Goal: Task Accomplishment & Management: Manage account settings

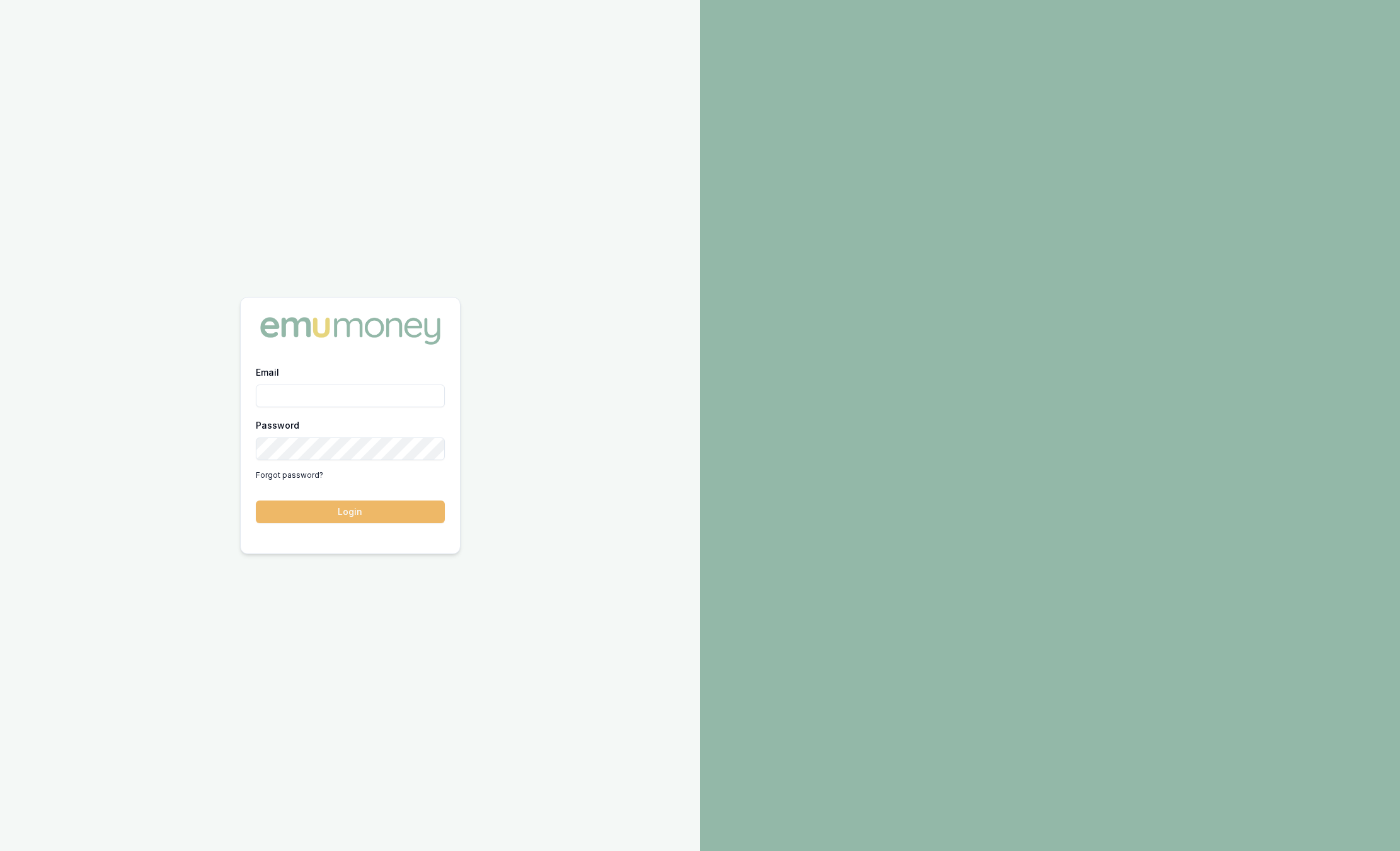
type input "sam.crouch@emumoney.com.au"
click at [417, 508] on button "Login" at bounding box center [350, 512] width 189 height 22
type input "sam.crouch@emumoney.com.au"
click at [406, 507] on button "Login" at bounding box center [350, 512] width 189 height 22
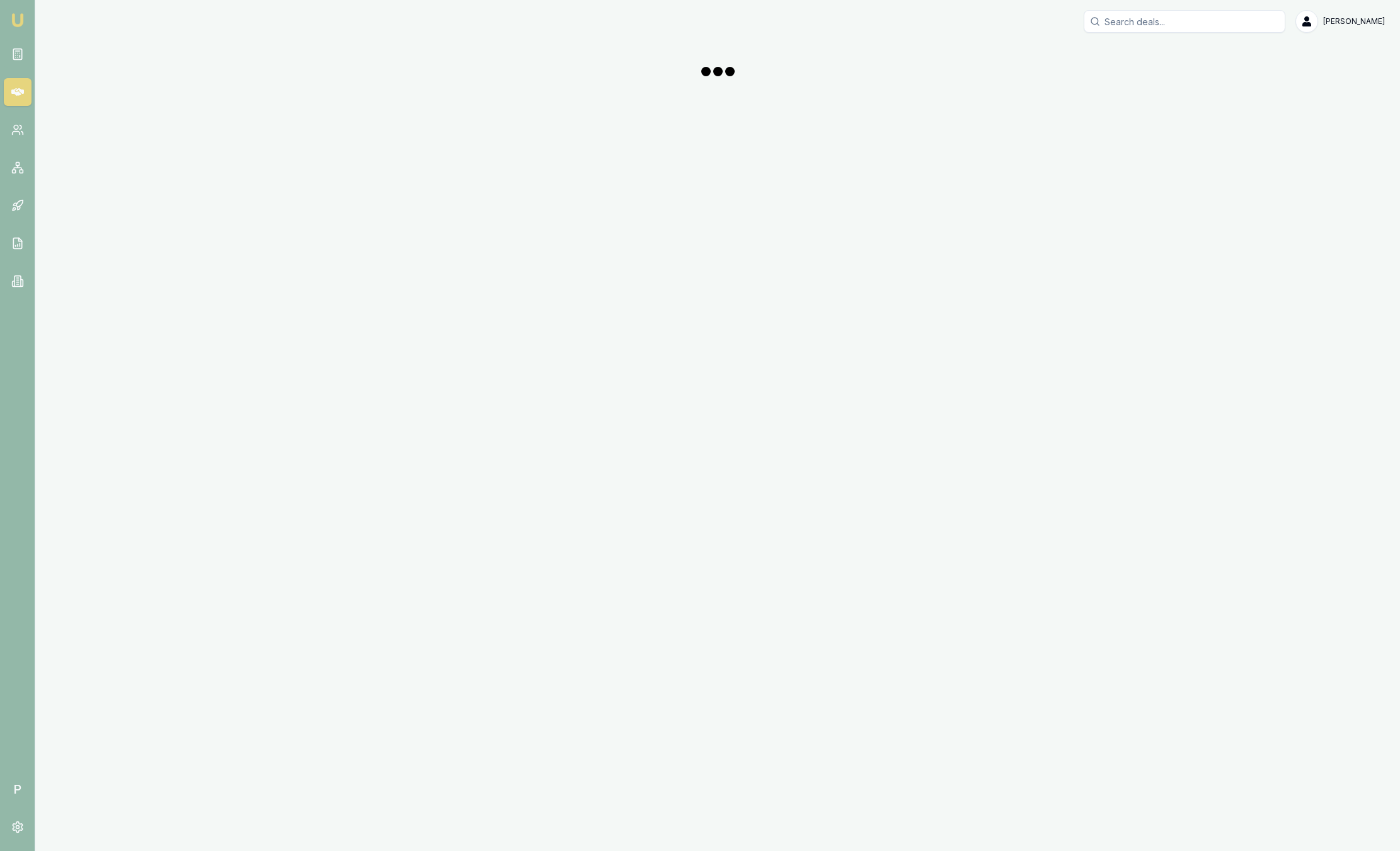
click at [417, 508] on div "Emu Broker P Sam Crouch Toggle Menu" at bounding box center [700, 426] width 1400 height 851
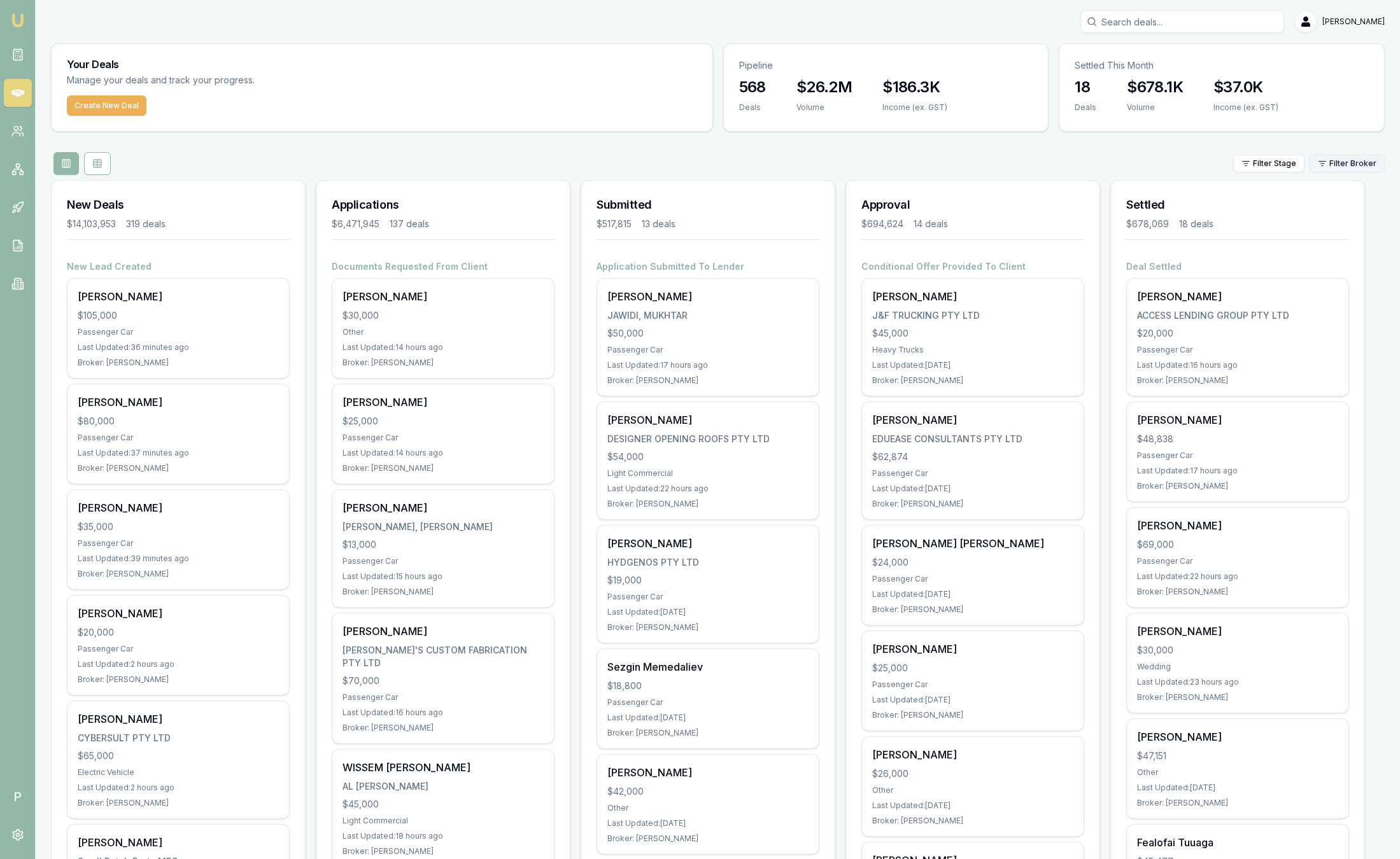
click at [1332, 159] on html "Emu Broker P [PERSON_NAME] Toggle Menu Your Deals Manage your deals and track y…" at bounding box center [700, 430] width 1400 height 859
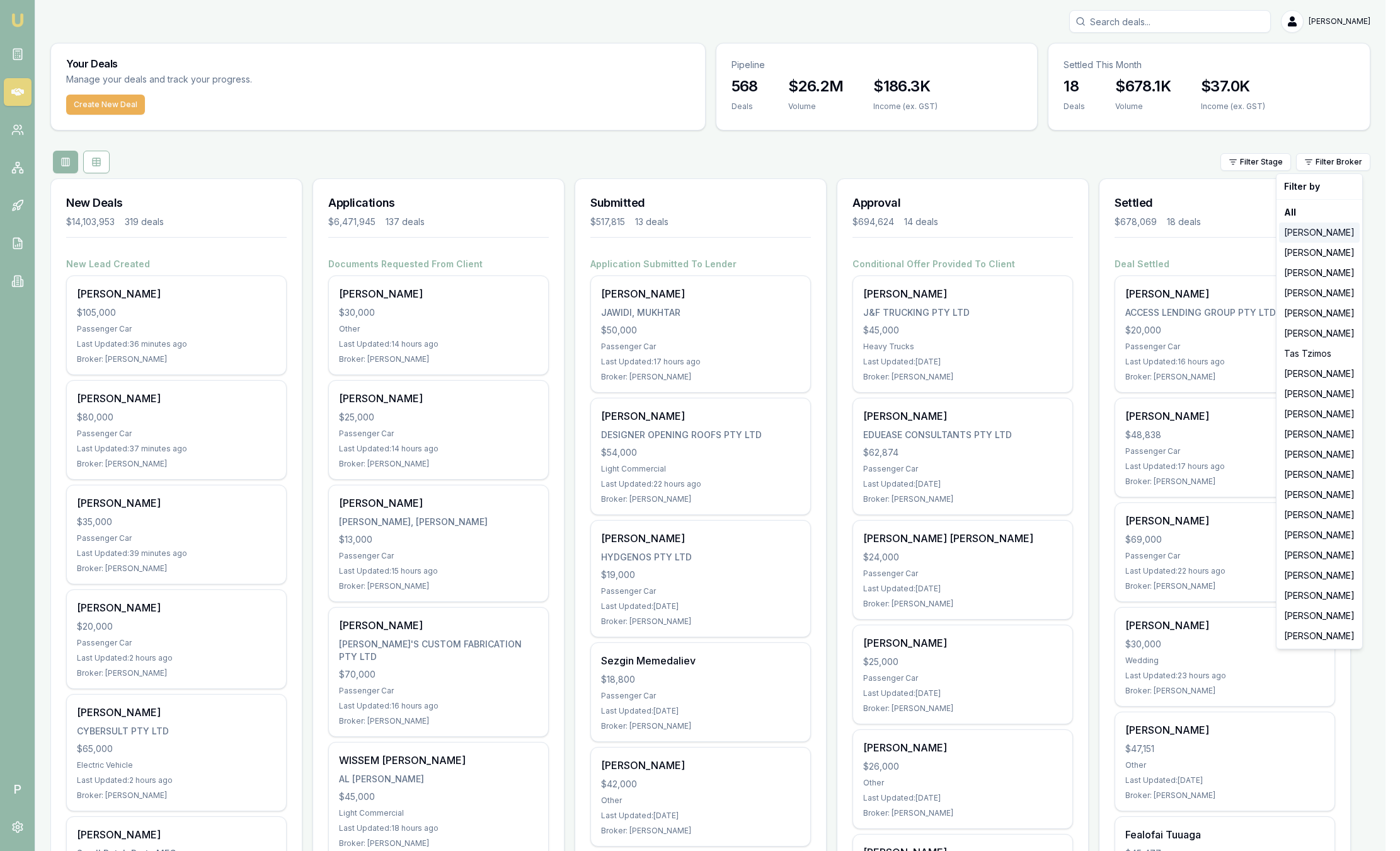
click at [1300, 236] on div "[PERSON_NAME]" at bounding box center [1319, 233] width 81 height 20
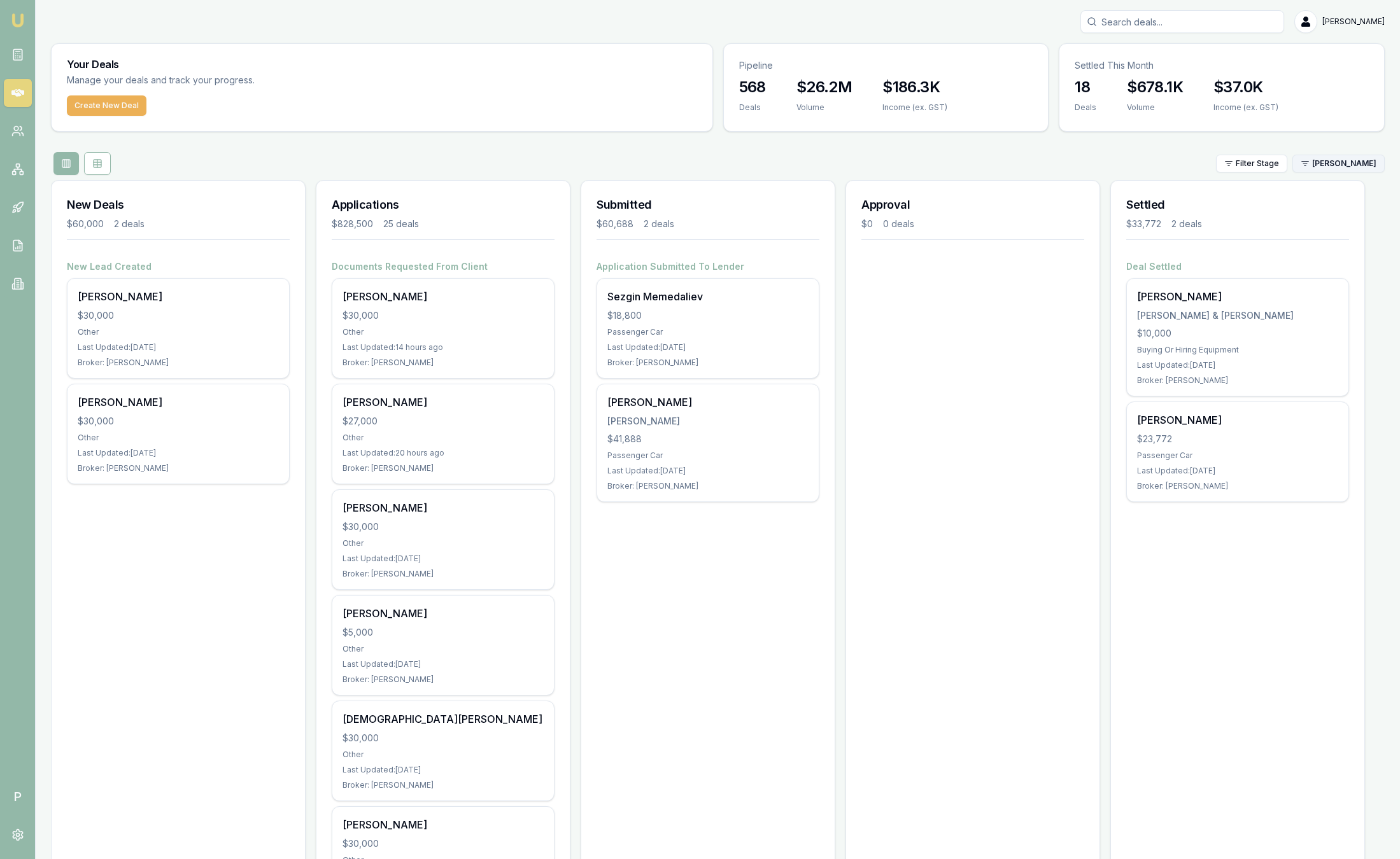
click at [1352, 161] on html "Emu Broker P [PERSON_NAME] Toggle Menu Your Deals Manage your deals and track y…" at bounding box center [700, 430] width 1400 height 859
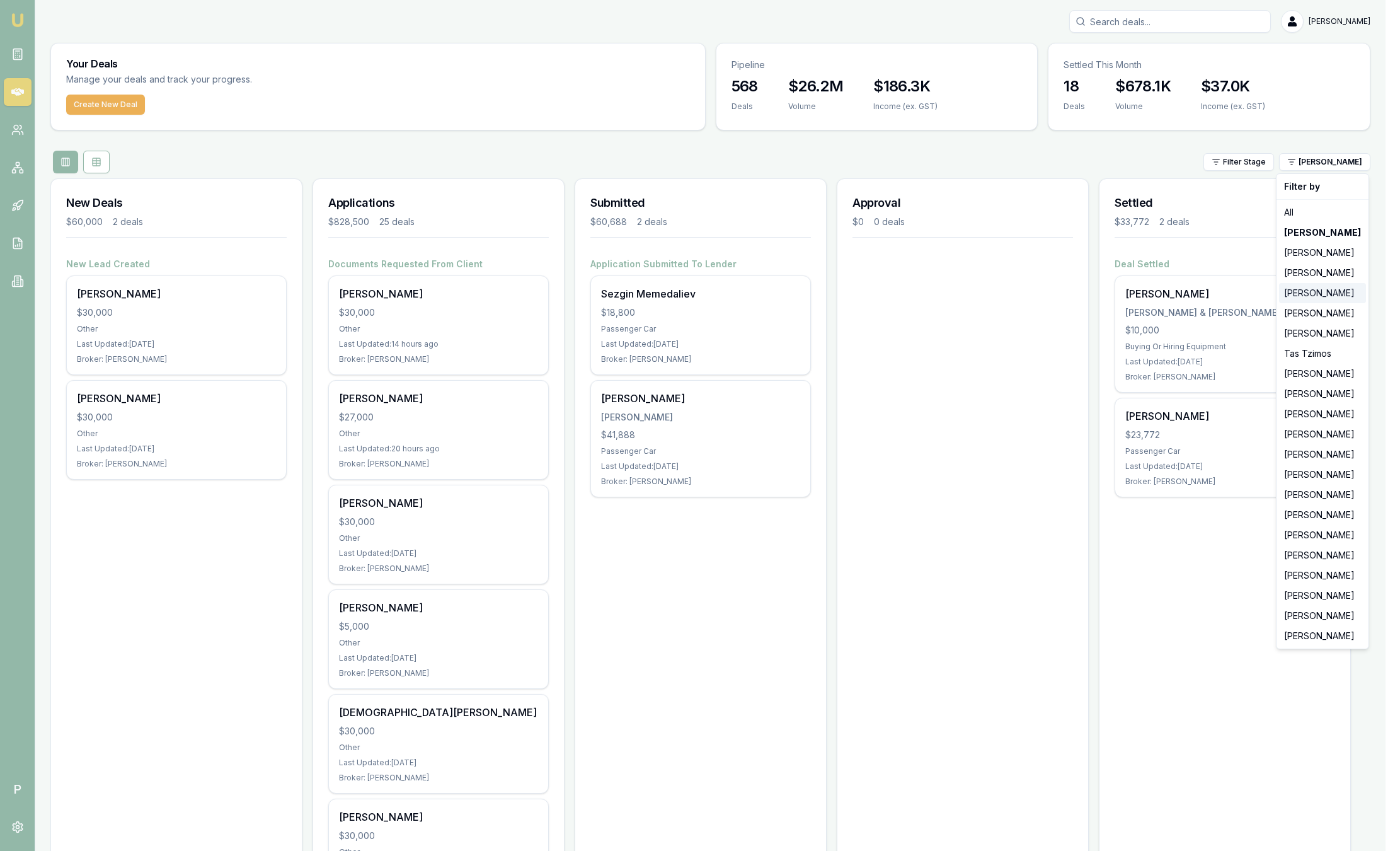
click at [1332, 298] on div "[PERSON_NAME]" at bounding box center [1323, 293] width 87 height 20
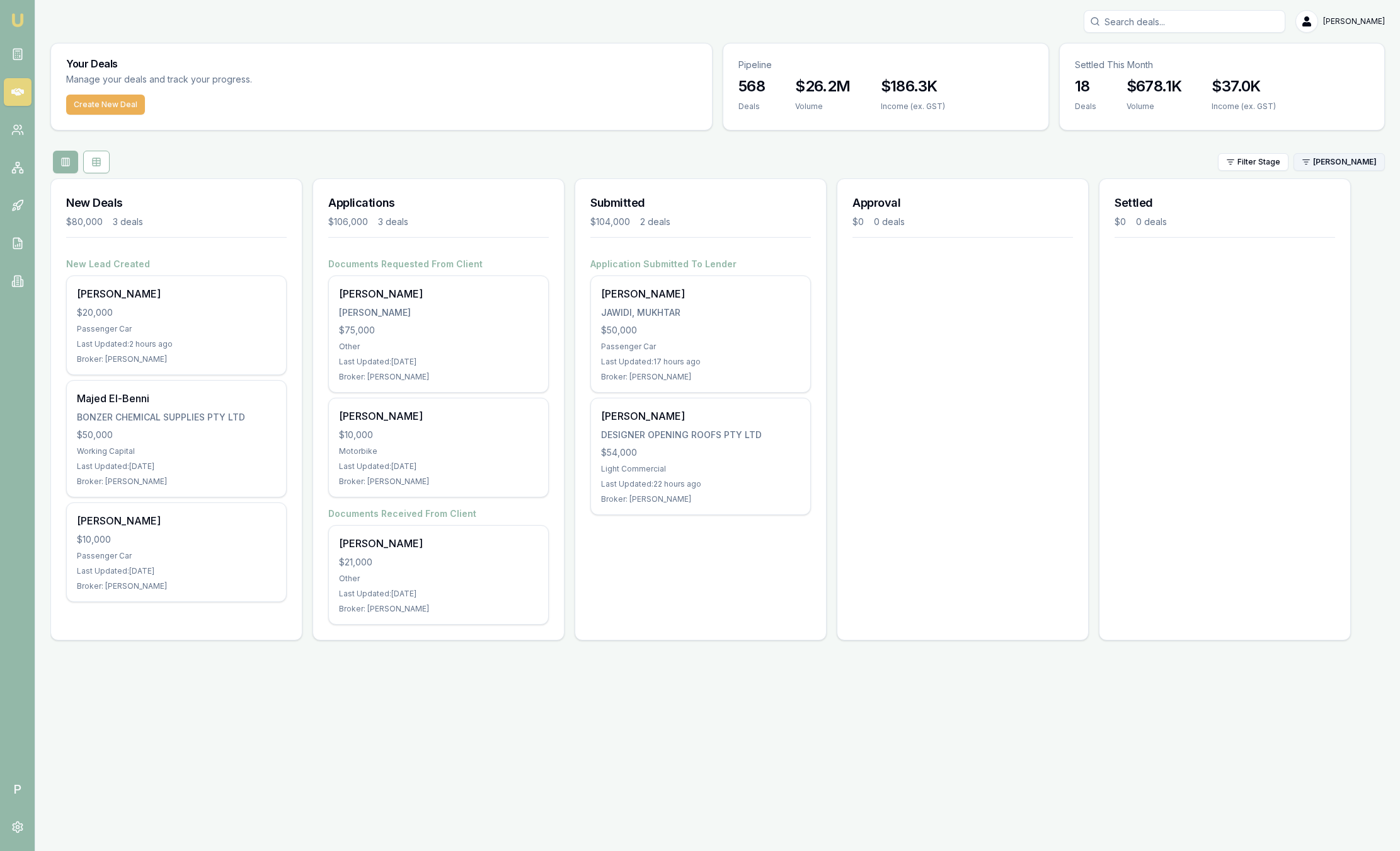
click at [1328, 169] on html "Emu Broker P [PERSON_NAME] Toggle Menu Your Deals Manage your deals and track y…" at bounding box center [700, 426] width 1400 height 851
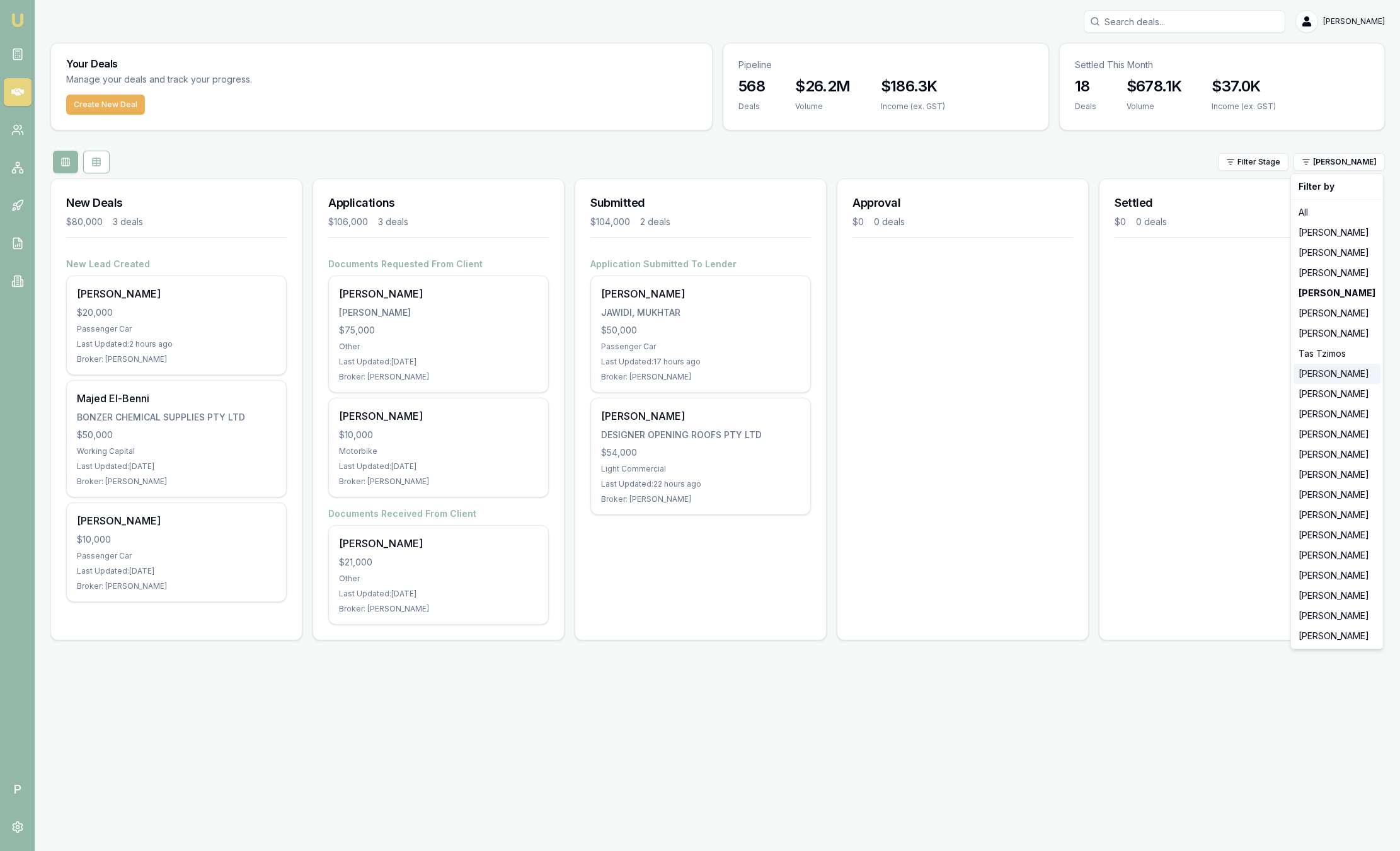
click at [1328, 366] on div "[PERSON_NAME]" at bounding box center [1337, 374] width 87 height 20
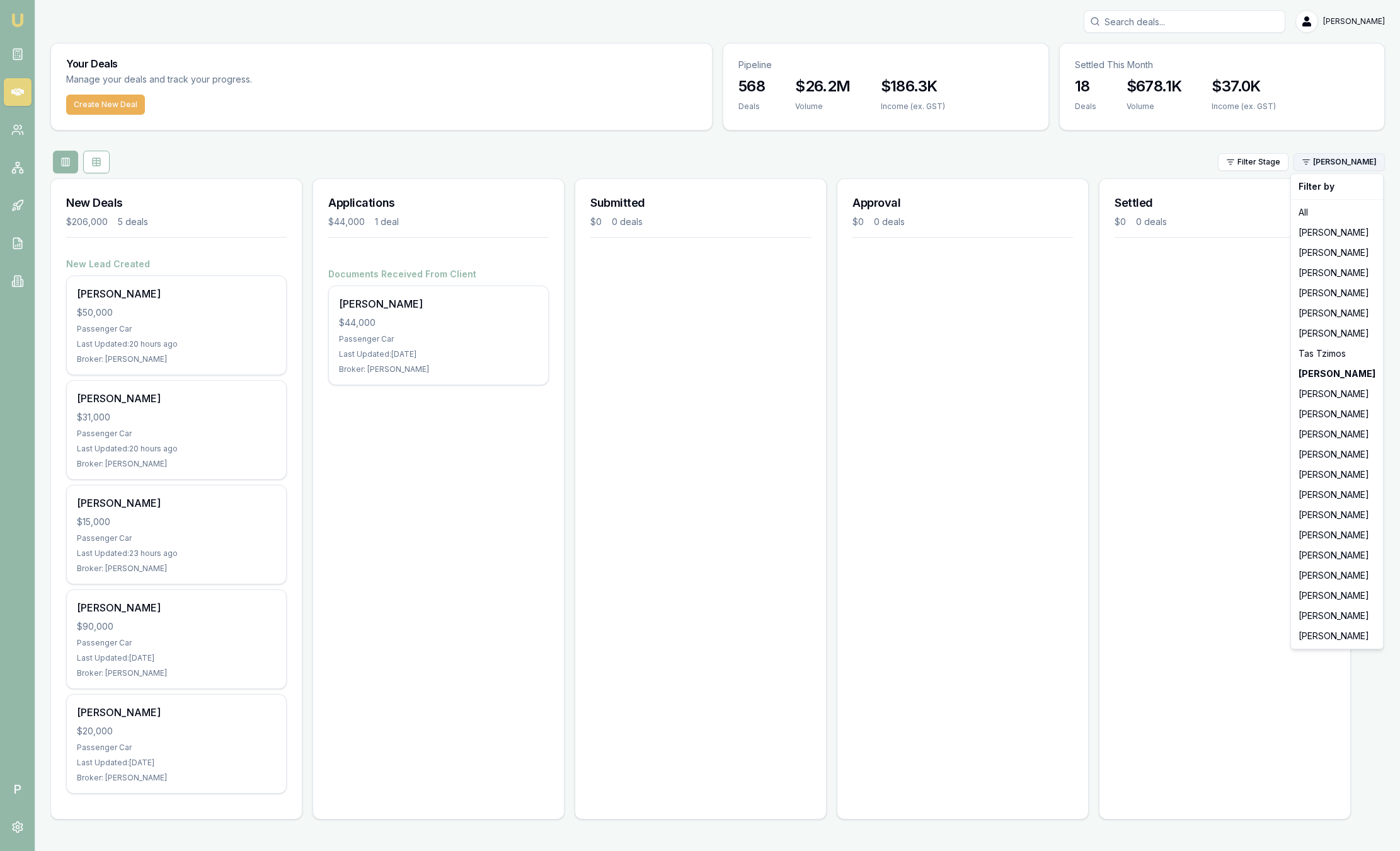
click at [1361, 162] on html "Emu Broker P [PERSON_NAME] Toggle Menu Your Deals Manage your deals and track y…" at bounding box center [700, 426] width 1400 height 851
click at [1344, 387] on div "[PERSON_NAME]" at bounding box center [1337, 394] width 87 height 20
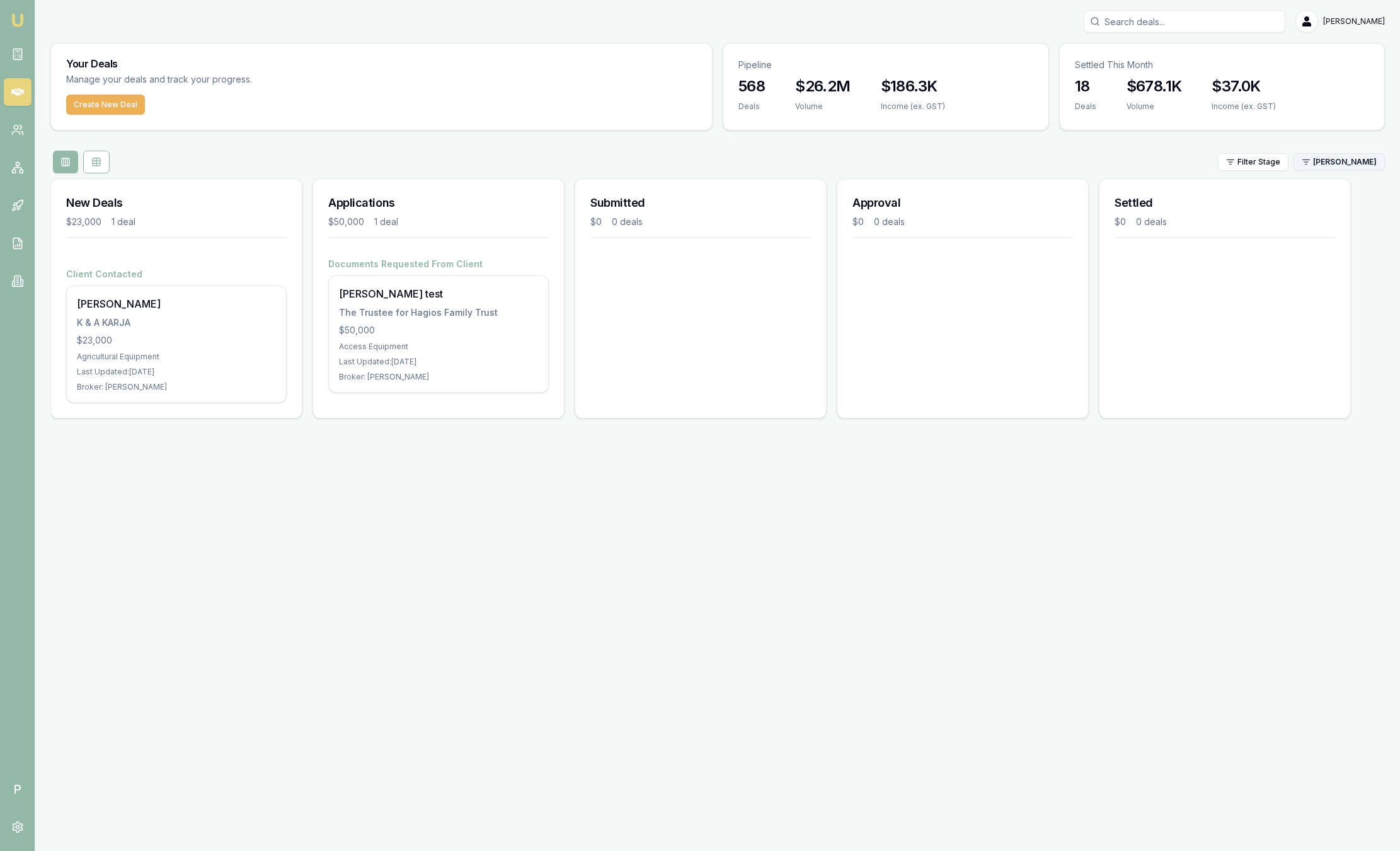
click at [1338, 166] on html "Emu Broker P [PERSON_NAME] Toggle Menu Your Deals Manage your deals and track y…" at bounding box center [700, 426] width 1400 height 851
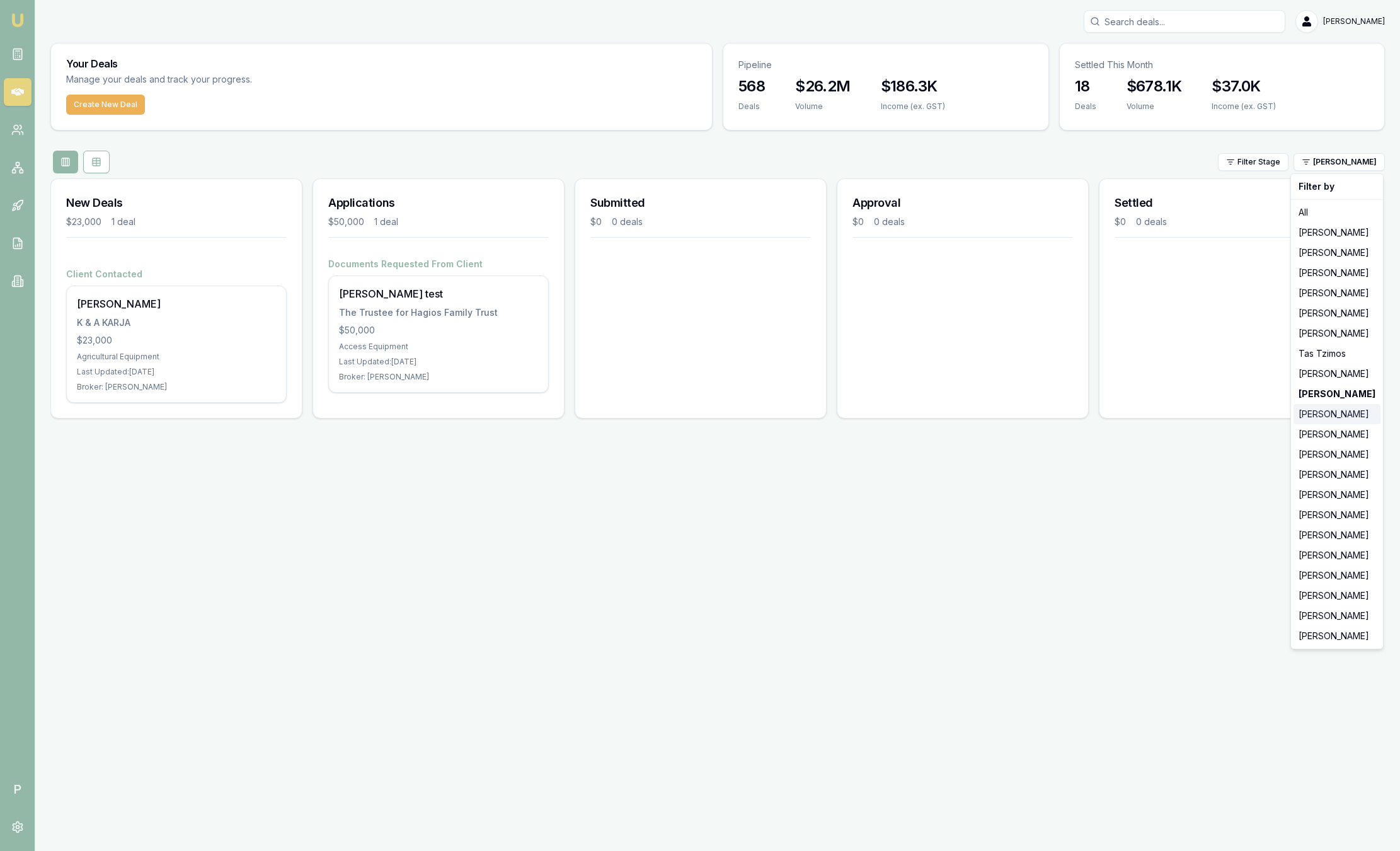
click at [1332, 409] on div "[PERSON_NAME]" at bounding box center [1337, 415] width 87 height 20
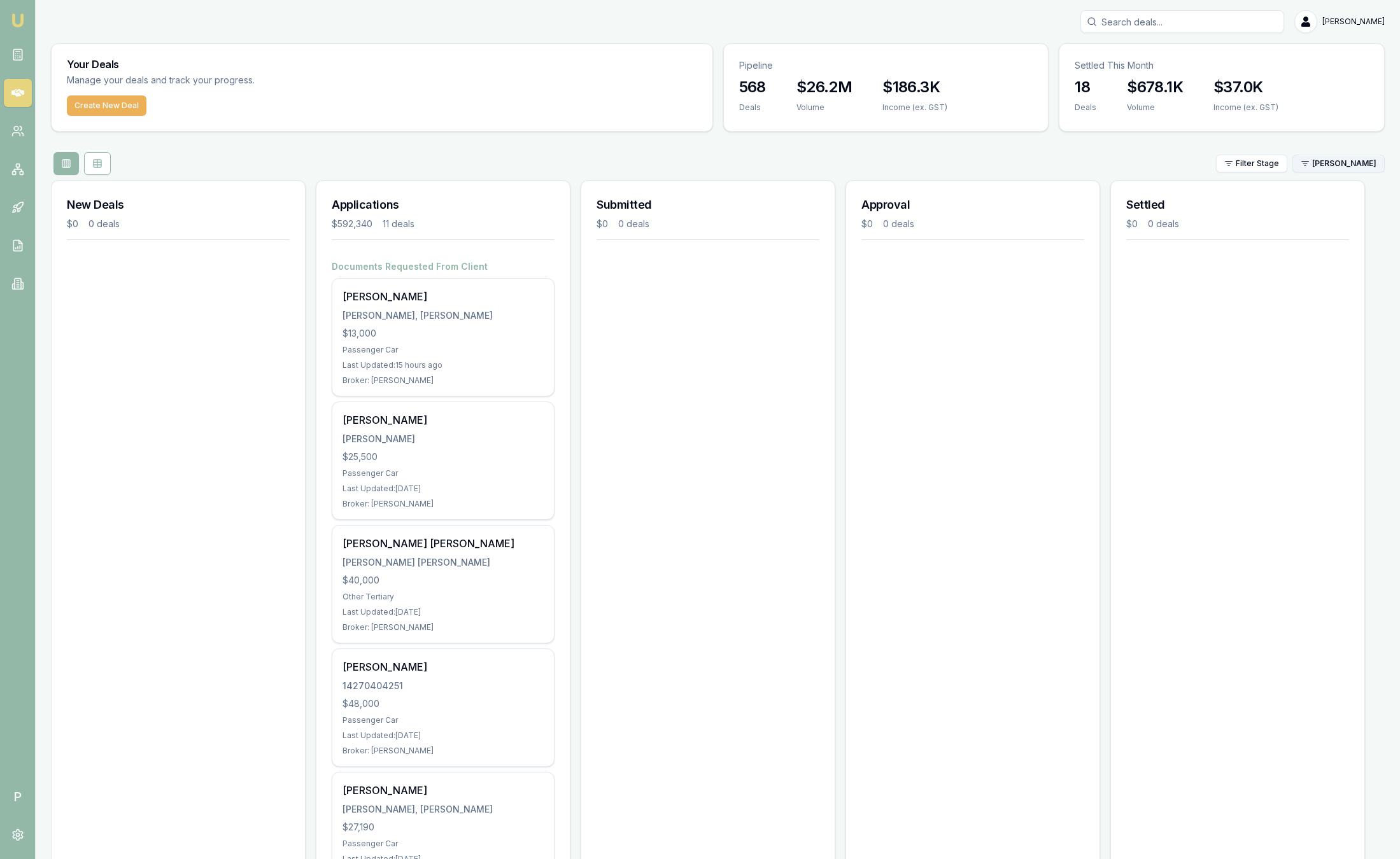
click at [1331, 169] on html "Emu Broker P [PERSON_NAME] Toggle Menu Your Deals Manage your deals and track y…" at bounding box center [700, 430] width 1400 height 859
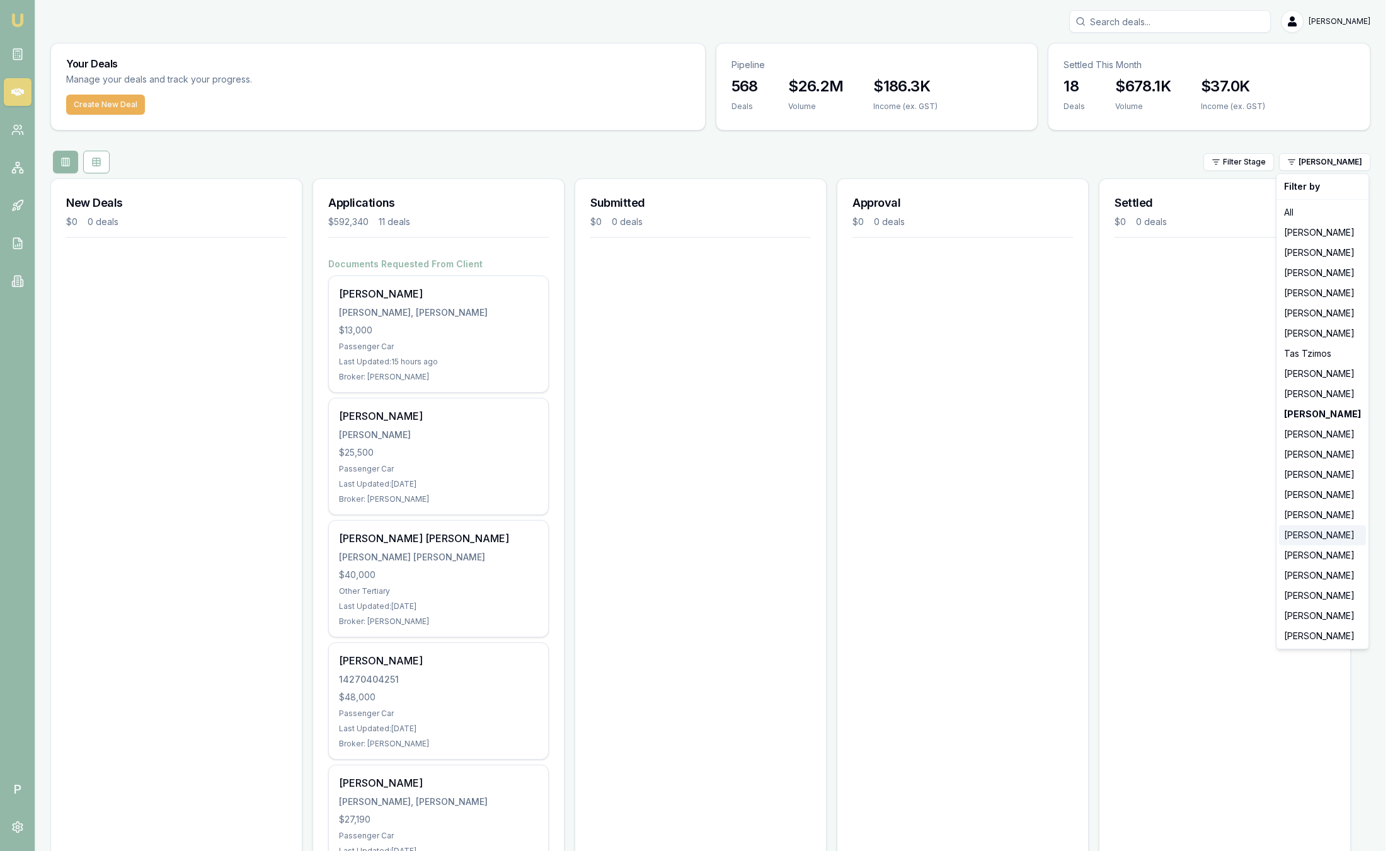
click at [1332, 540] on div "[PERSON_NAME]" at bounding box center [1323, 535] width 87 height 20
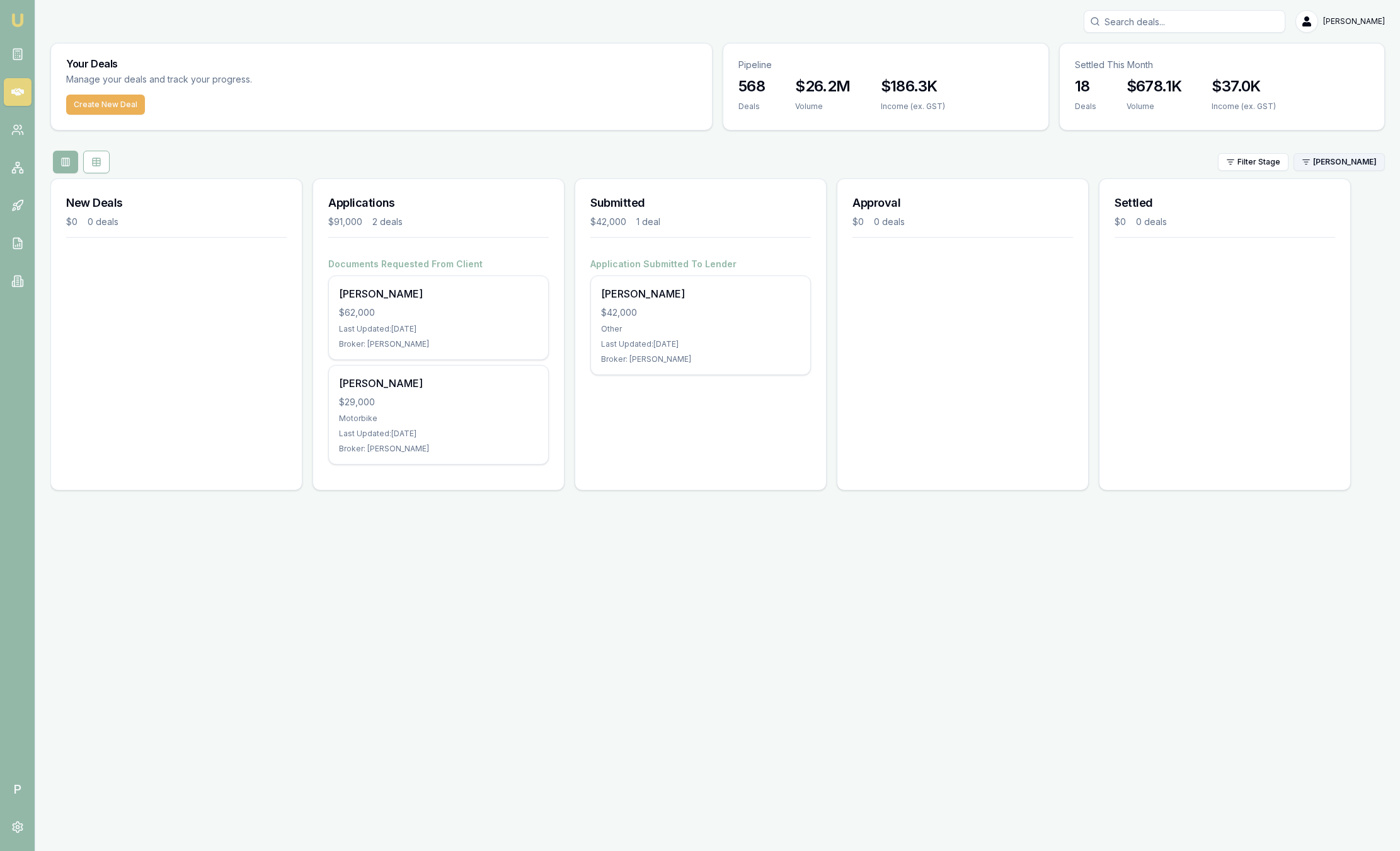
click at [1365, 159] on html "Emu Broker P [PERSON_NAME] Toggle Menu Your Deals Manage your deals and track y…" at bounding box center [700, 426] width 1400 height 851
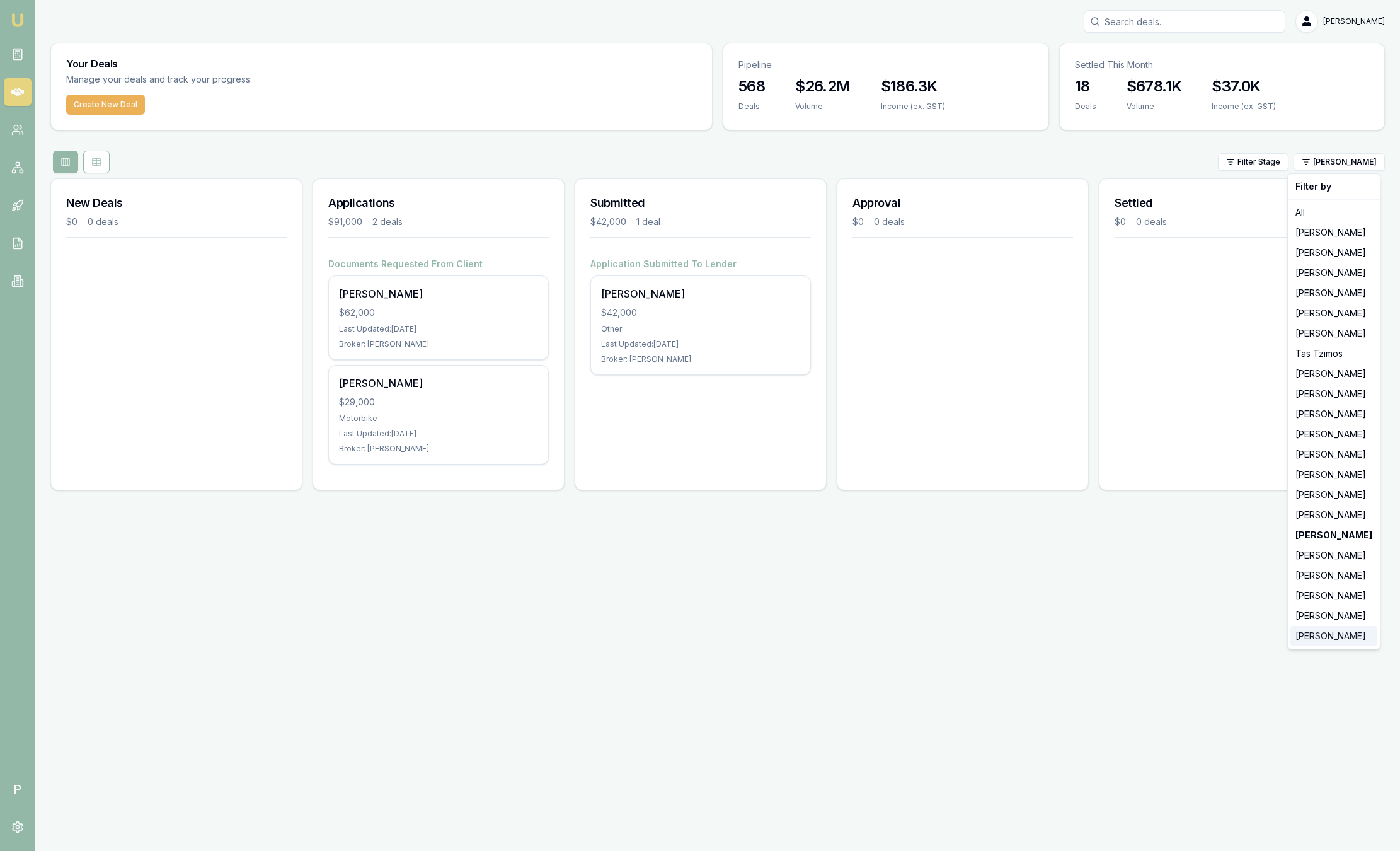
click at [1341, 643] on div "[PERSON_NAME]" at bounding box center [1334, 637] width 87 height 20
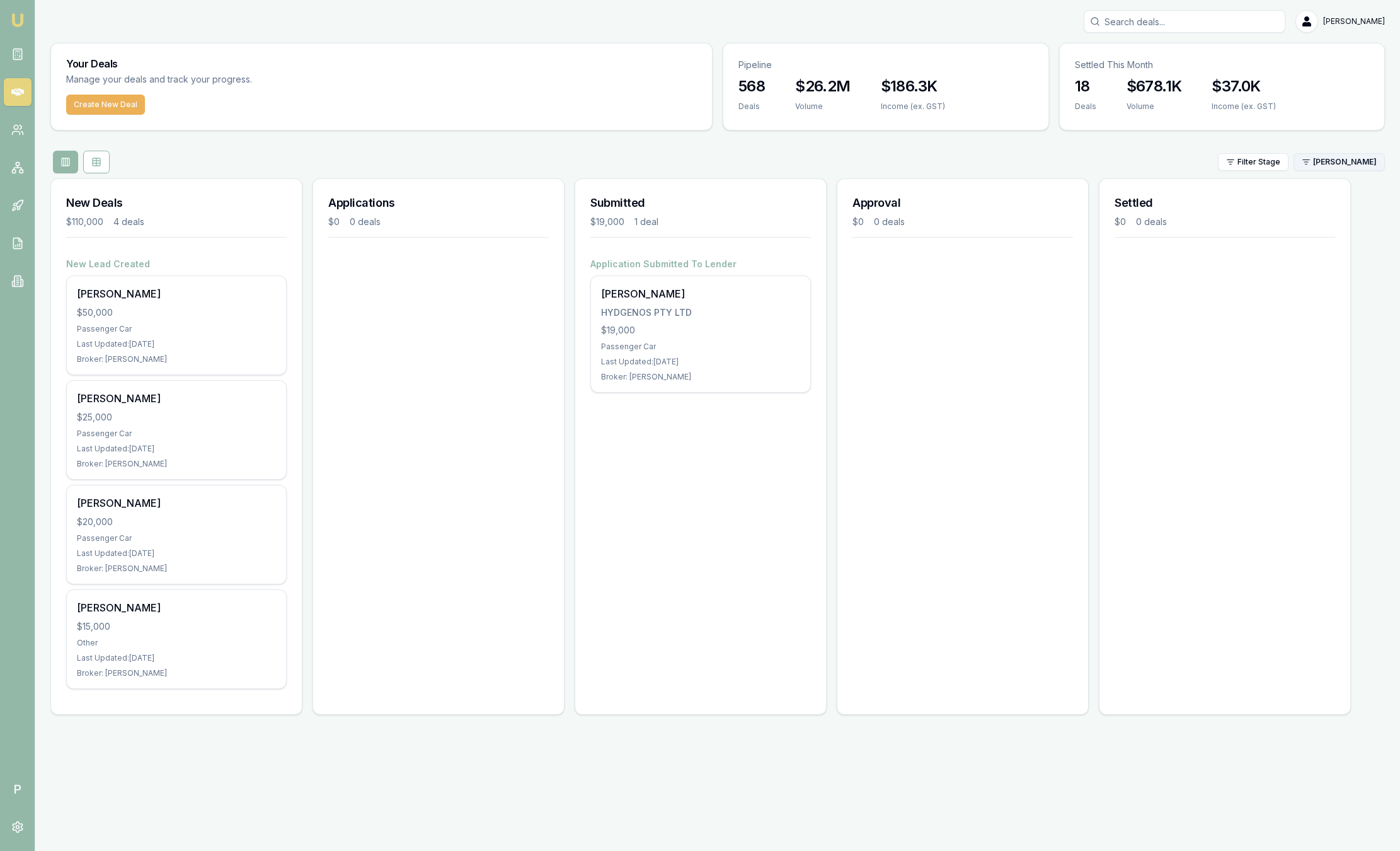
click at [1331, 162] on html "Emu Broker P [PERSON_NAME] Toggle Menu Your Deals Manage your deals and track y…" at bounding box center [700, 426] width 1400 height 851
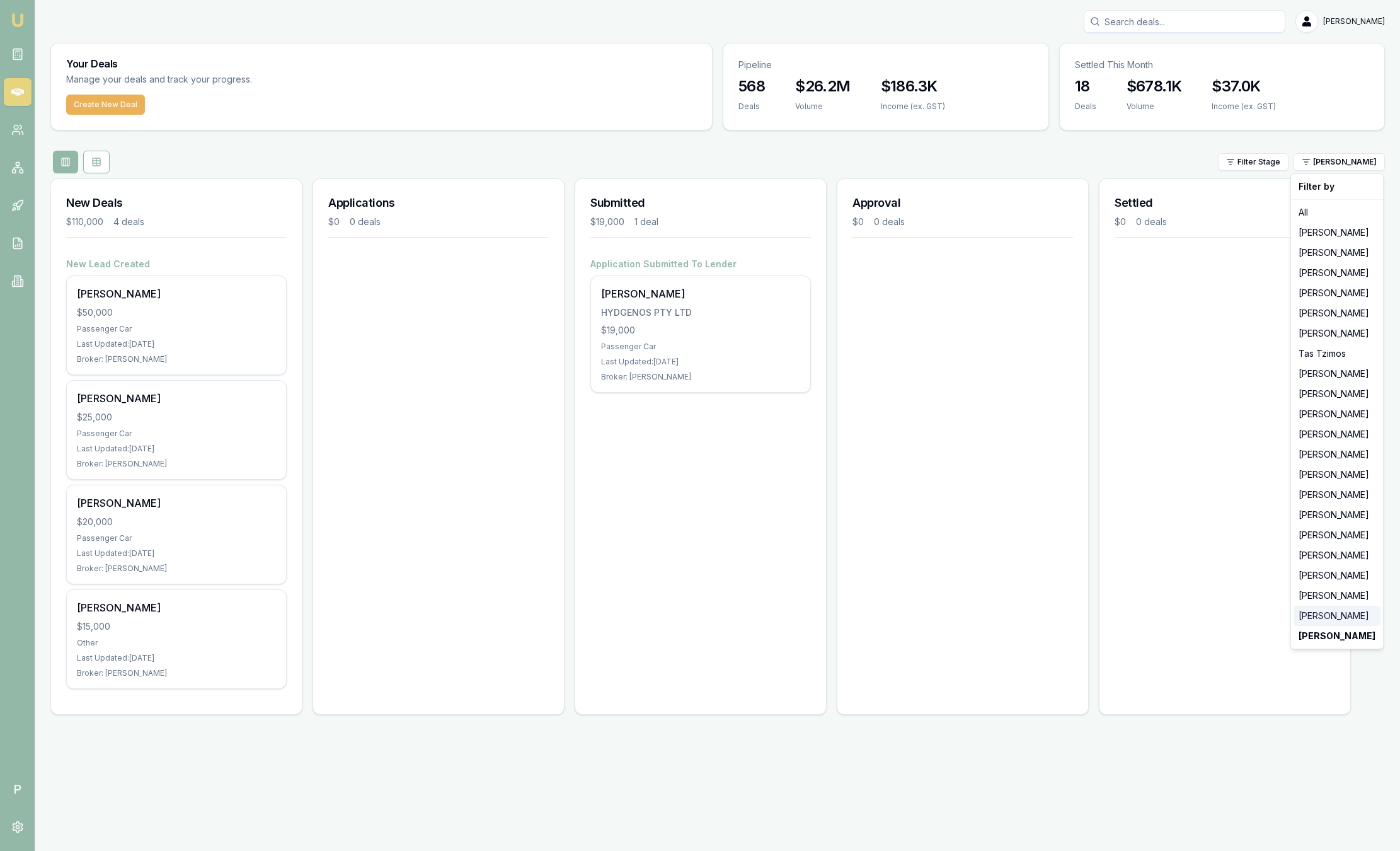
click at [1333, 620] on div "[PERSON_NAME]" at bounding box center [1337, 616] width 87 height 20
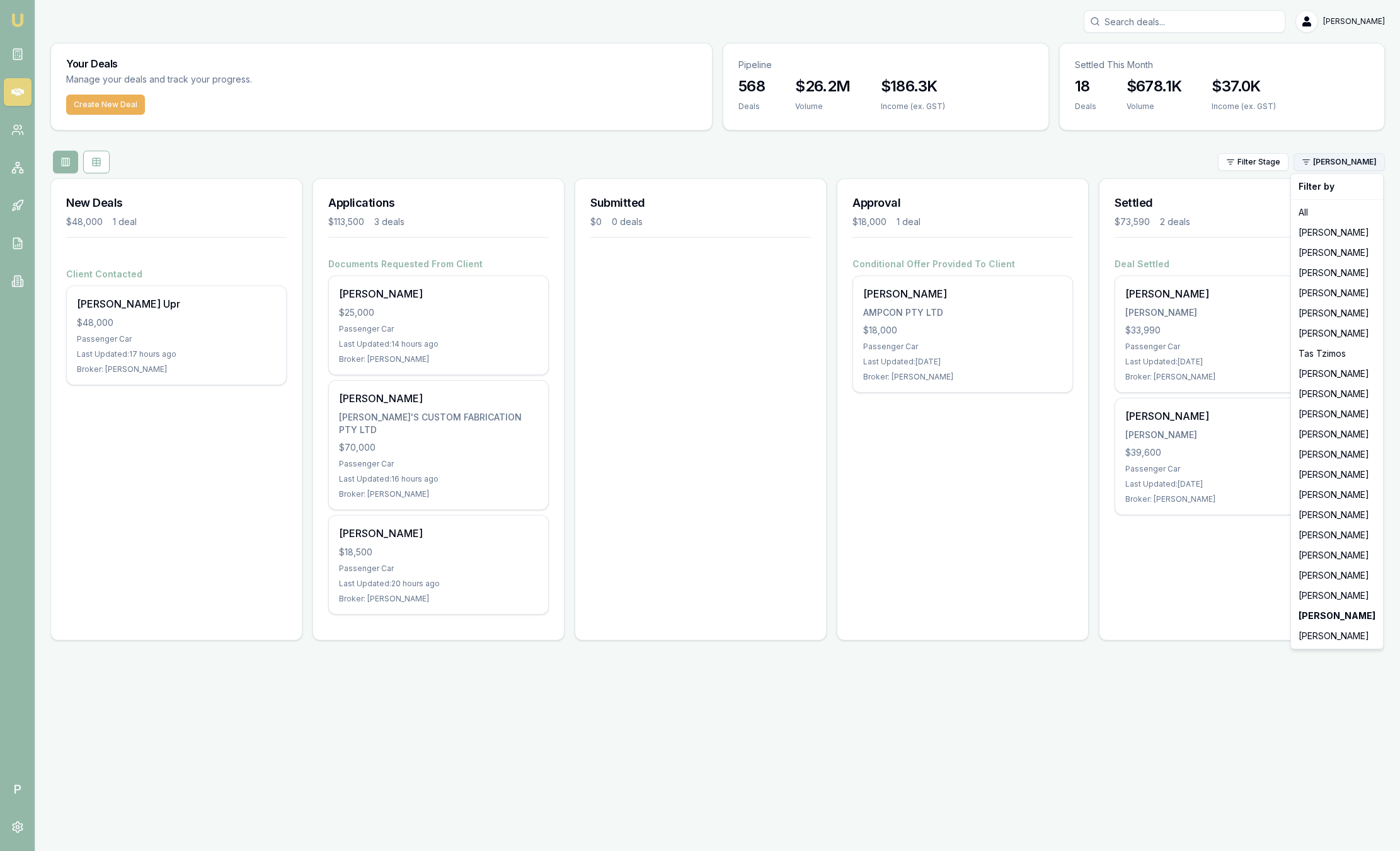
click at [1334, 157] on html "Emu Broker P [PERSON_NAME] Toggle Menu Your Deals Manage your deals and track y…" at bounding box center [700, 426] width 1400 height 851
click at [1361, 577] on div "[PERSON_NAME]" at bounding box center [1337, 575] width 87 height 20
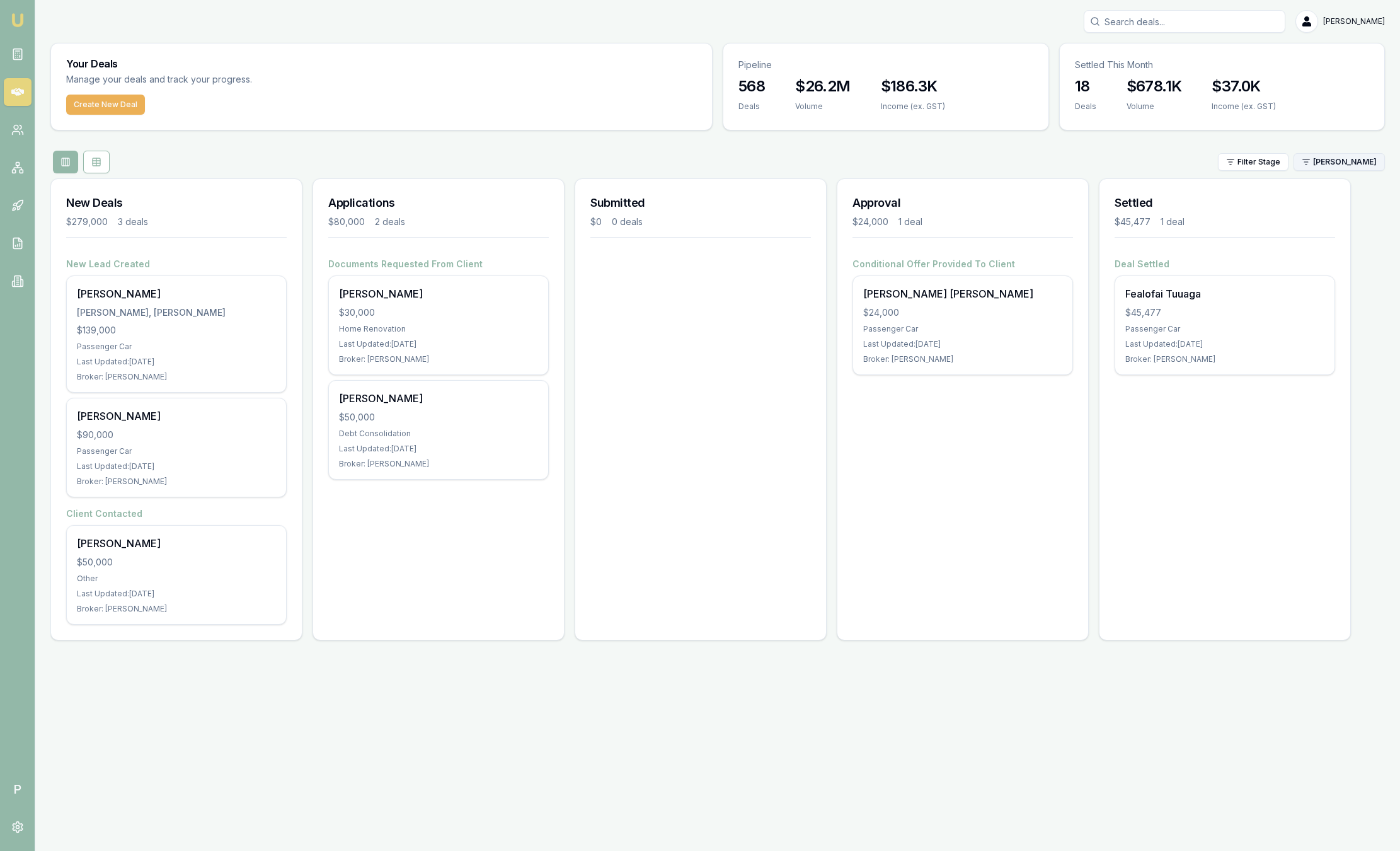
click at [1317, 168] on html "Emu Broker P [PERSON_NAME] Toggle Menu Your Deals Manage your deals and track y…" at bounding box center [700, 426] width 1400 height 851
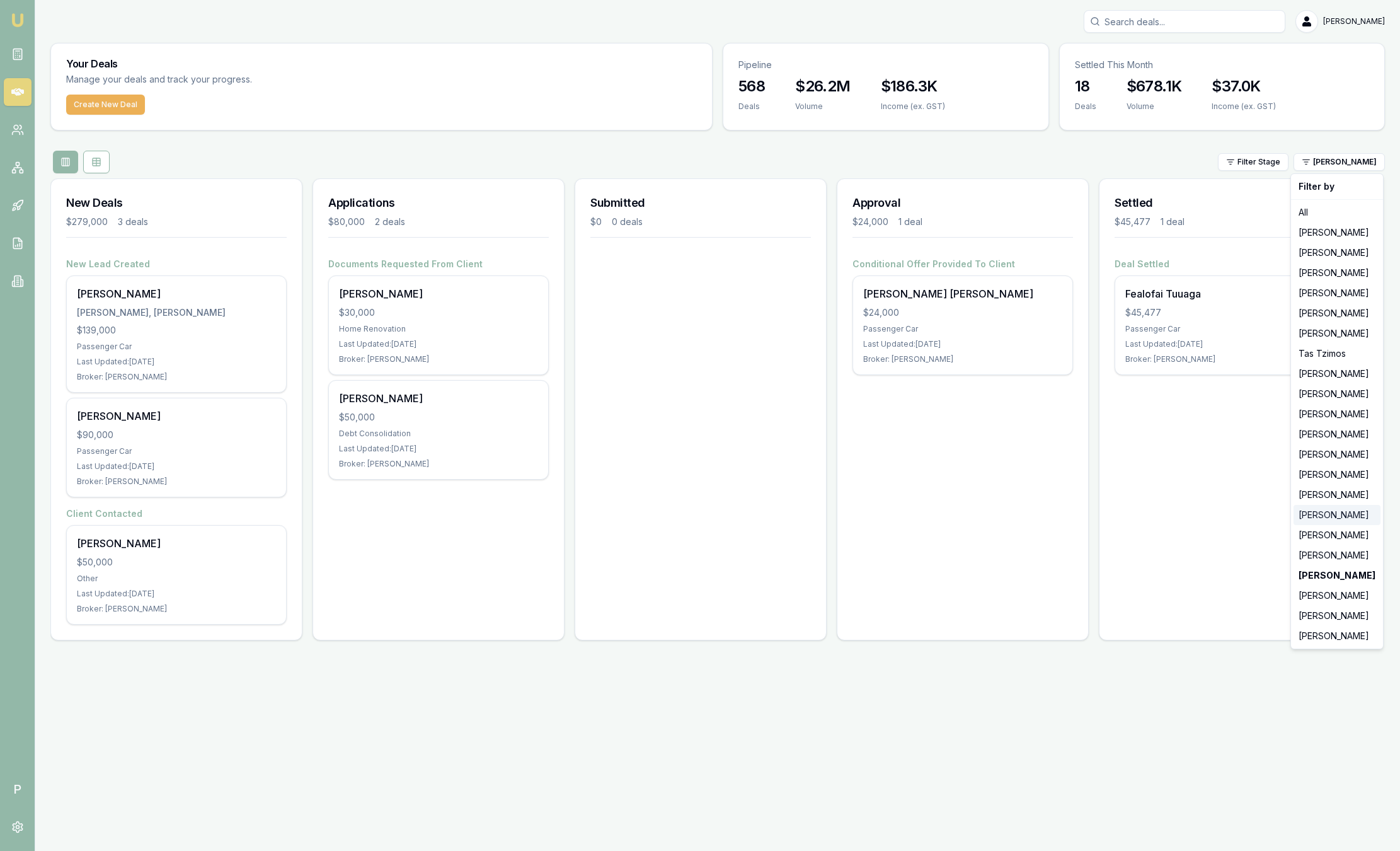
click at [1324, 516] on div "[PERSON_NAME]" at bounding box center [1337, 515] width 87 height 20
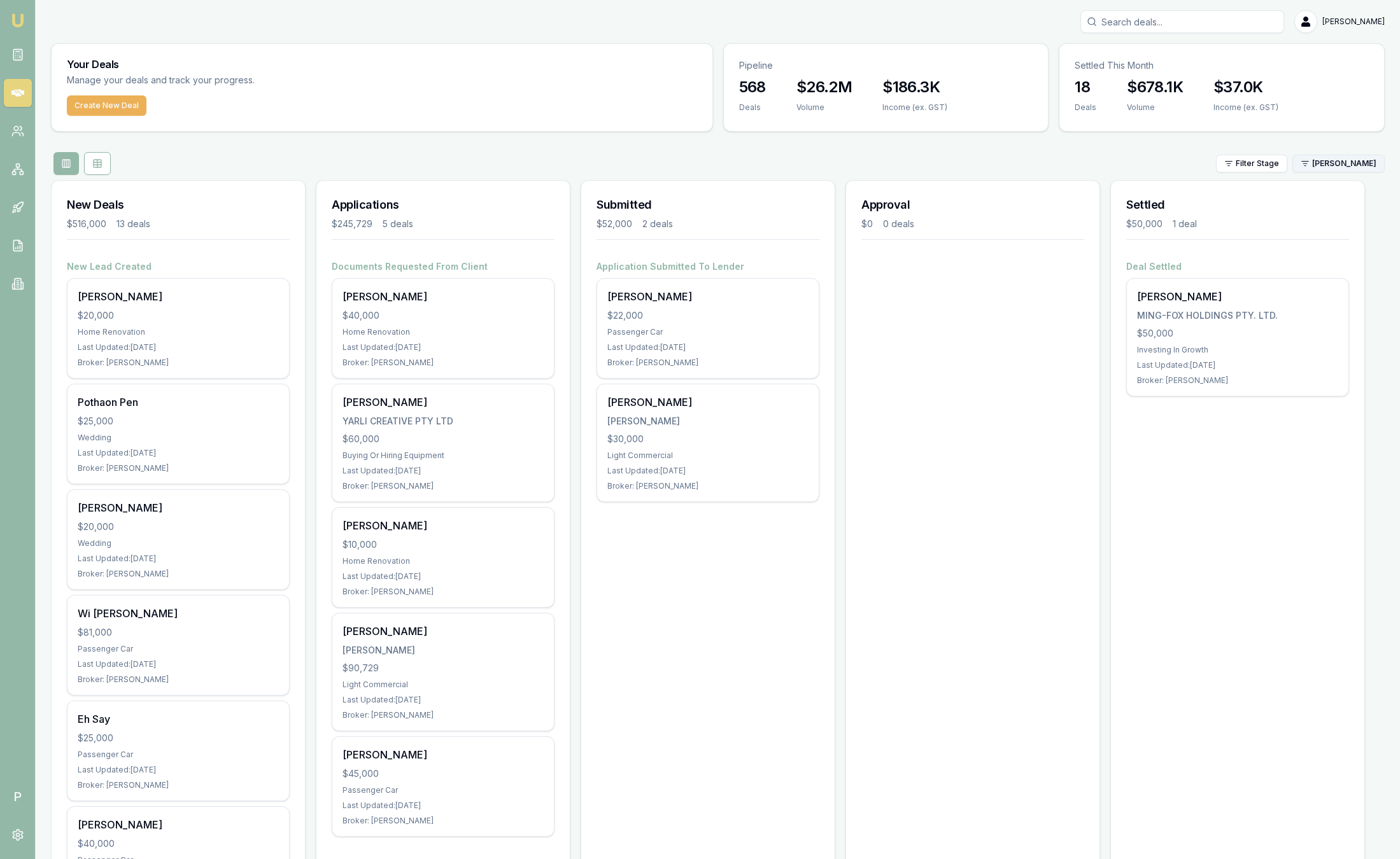
click at [1338, 164] on html "Emu Broker P [PERSON_NAME] Toggle Menu Your Deals Manage your deals and track y…" at bounding box center [700, 430] width 1400 height 859
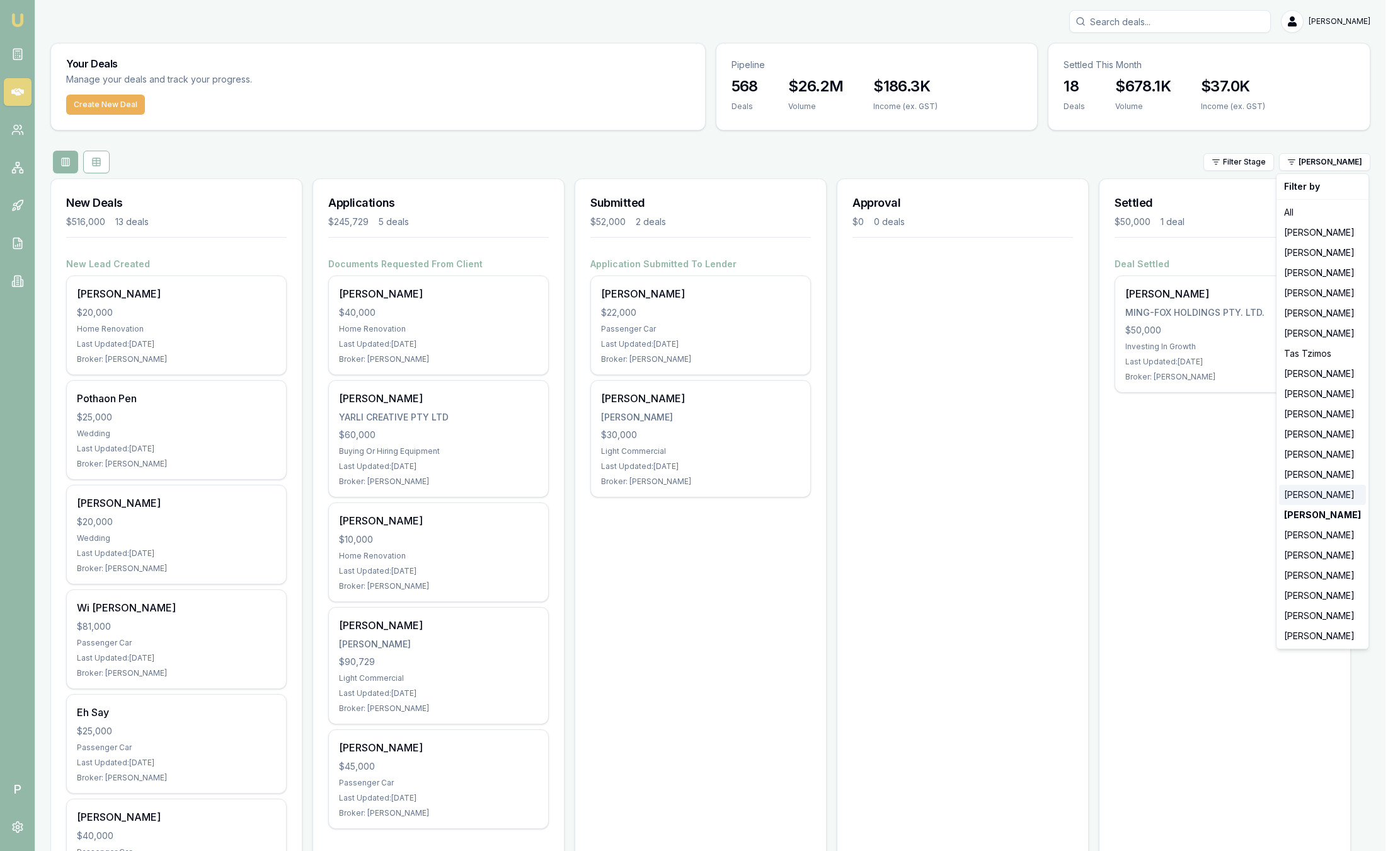
click at [1311, 487] on div "[PERSON_NAME]" at bounding box center [1323, 495] width 87 height 20
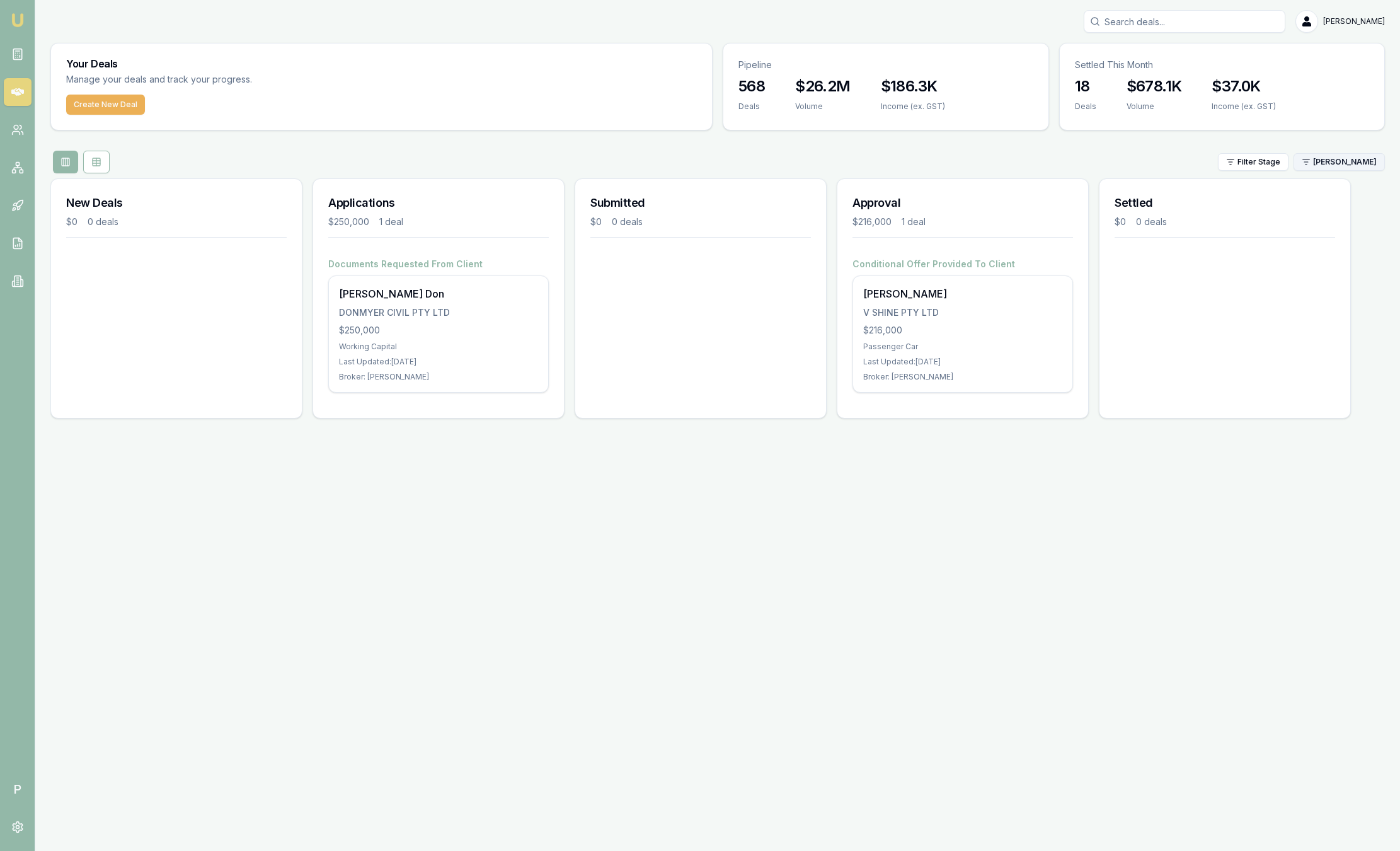
click at [1336, 169] on html "Emu Broker P [PERSON_NAME] Toggle Menu Your Deals Manage your deals and track y…" at bounding box center [700, 426] width 1400 height 851
